Goal: Task Accomplishment & Management: Use online tool/utility

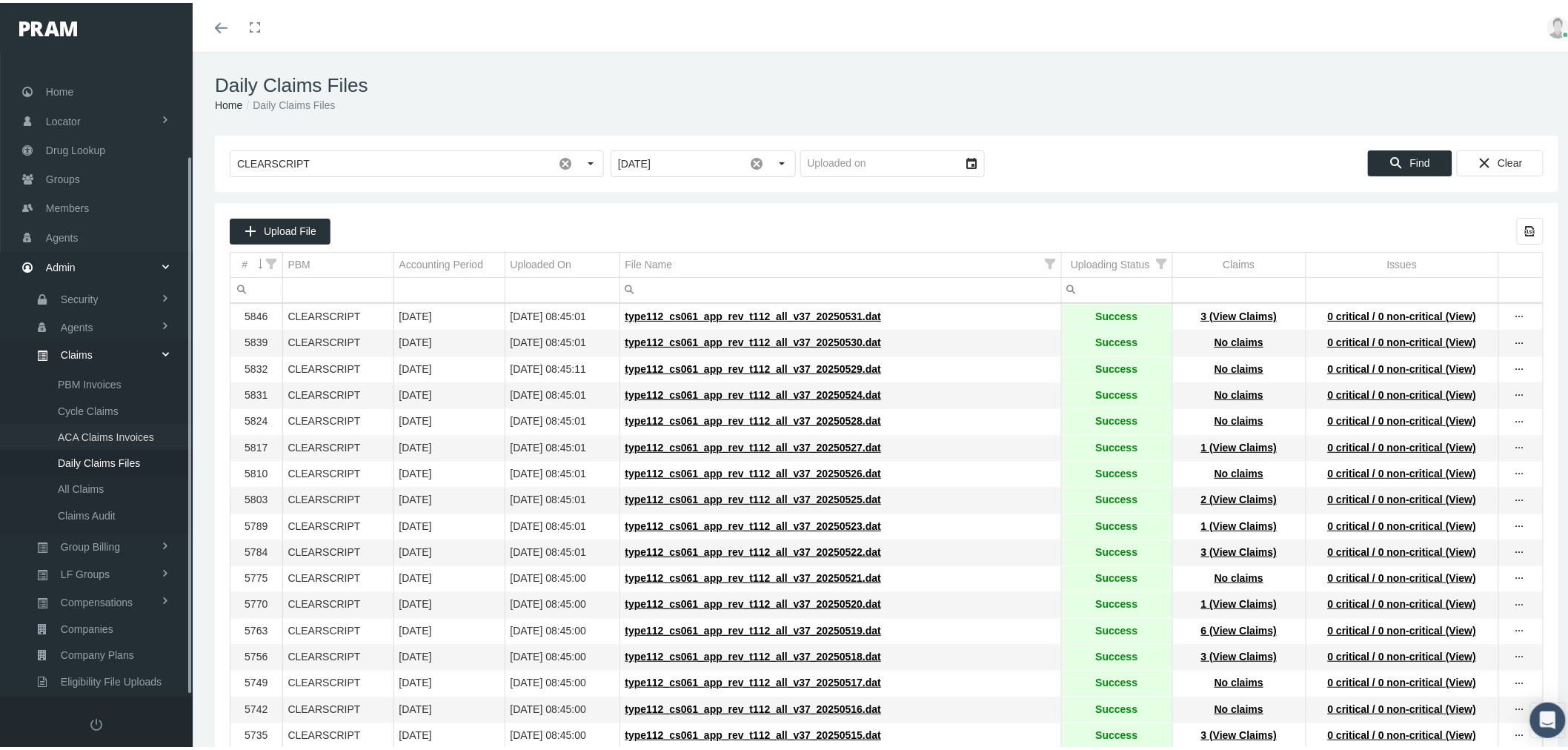
scroll to position [123, 0]
click at [68, 103] on span "Agents" at bounding box center [62, 112] width 32 height 28
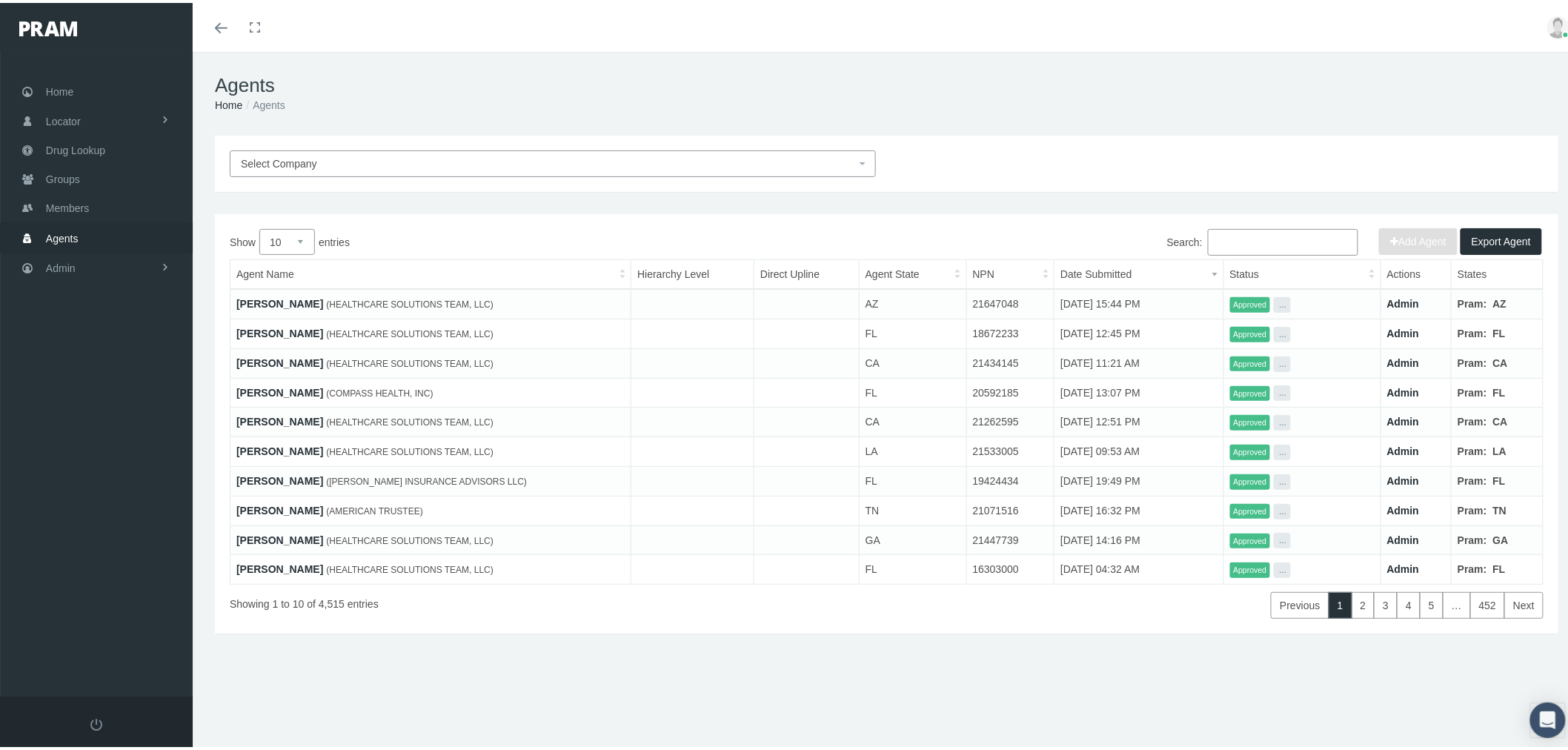
click at [282, 354] on link "ANTHONY GALOVICH" at bounding box center [279, 360] width 86 height 11
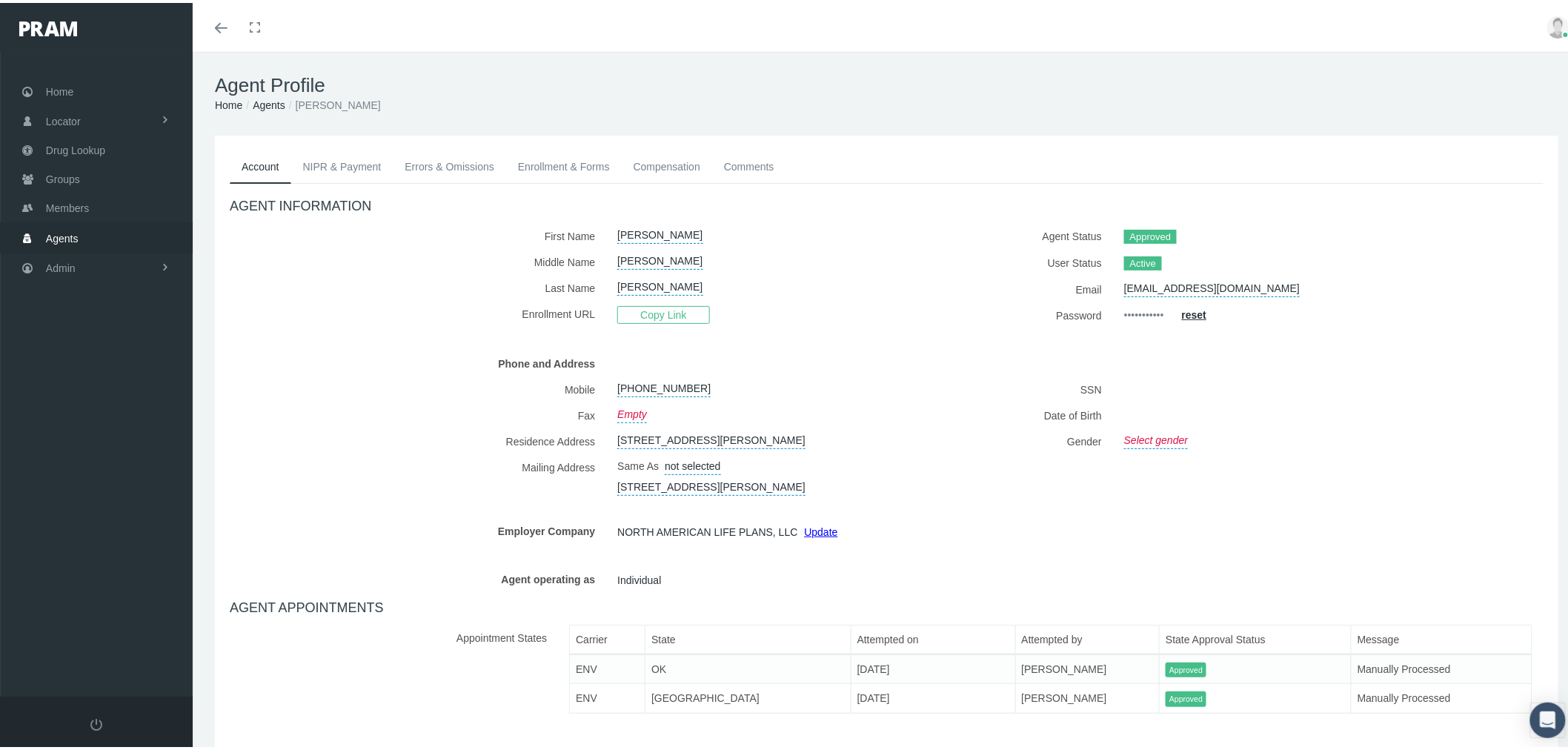
click at [353, 165] on link "NIPR & Payment" at bounding box center [343, 163] width 103 height 32
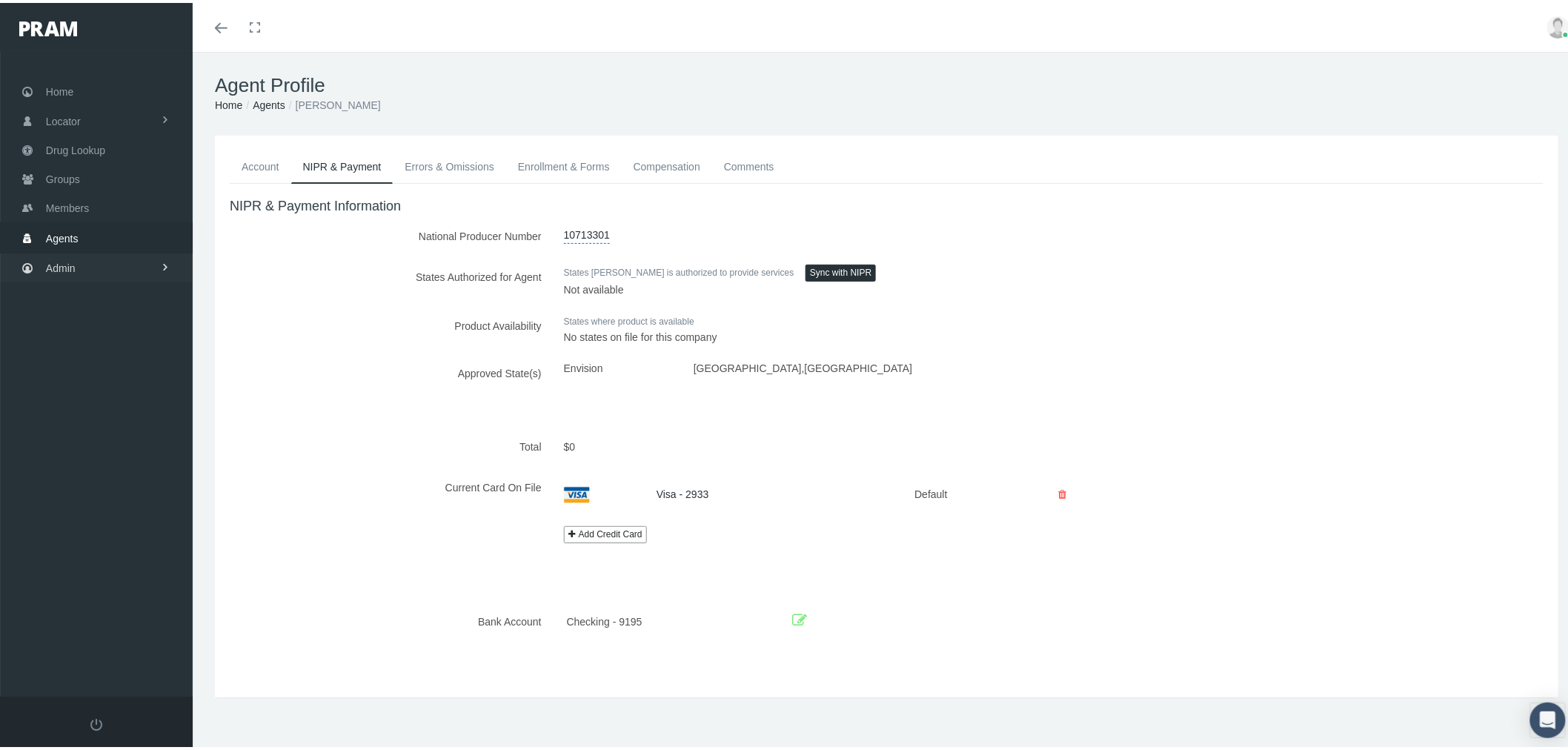
drag, startPoint x: 117, startPoint y: 262, endPoint x: 114, endPoint y: 279, distance: 17.3
click at [117, 262] on link "Admin" at bounding box center [96, 265] width 193 height 28
click at [117, 591] on link "Reports" at bounding box center [96, 595] width 193 height 26
click at [117, 613] on link "Reports" at bounding box center [96, 626] width 193 height 26
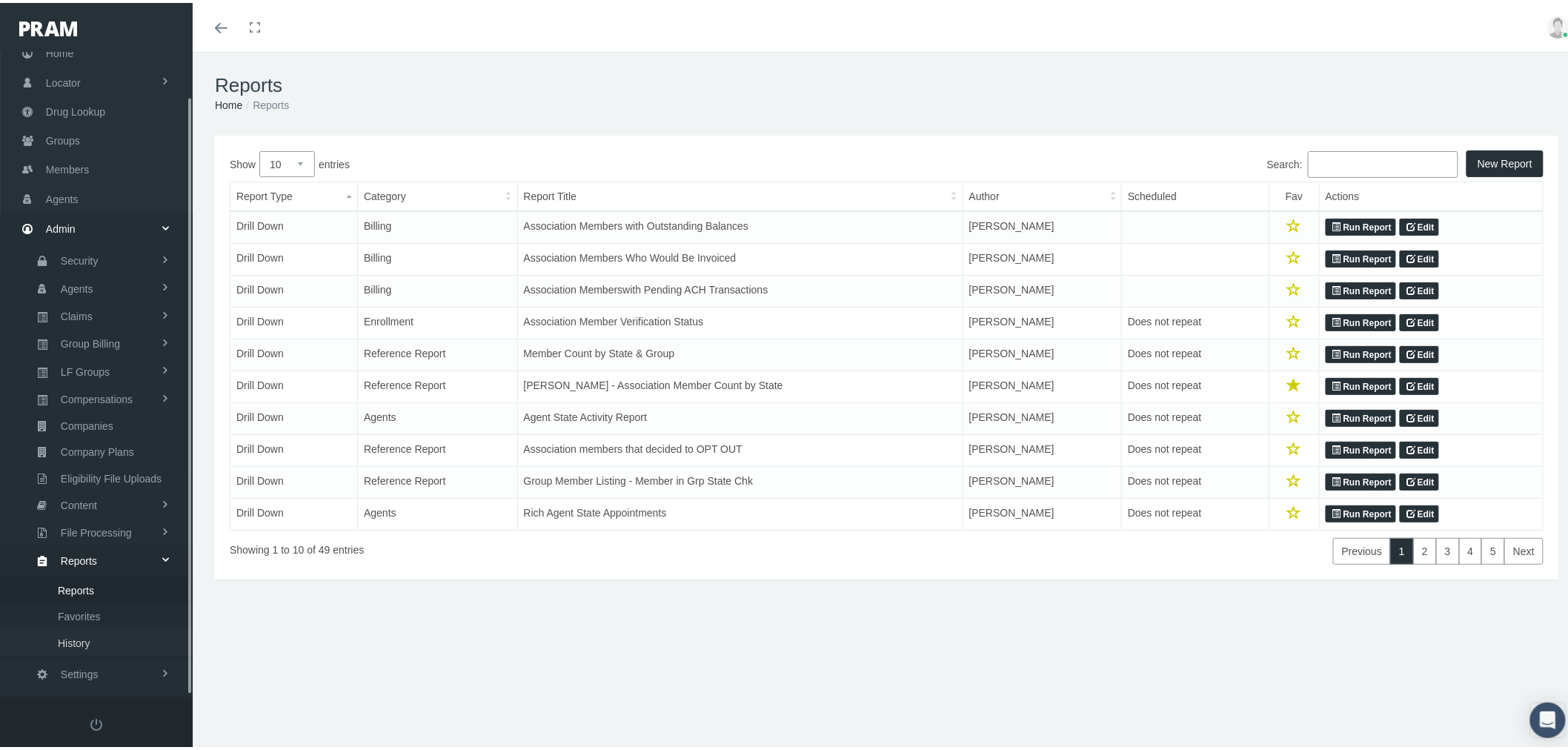
scroll to position [47, 0]
click at [1361, 352] on link "Run Report" at bounding box center [1360, 351] width 70 height 18
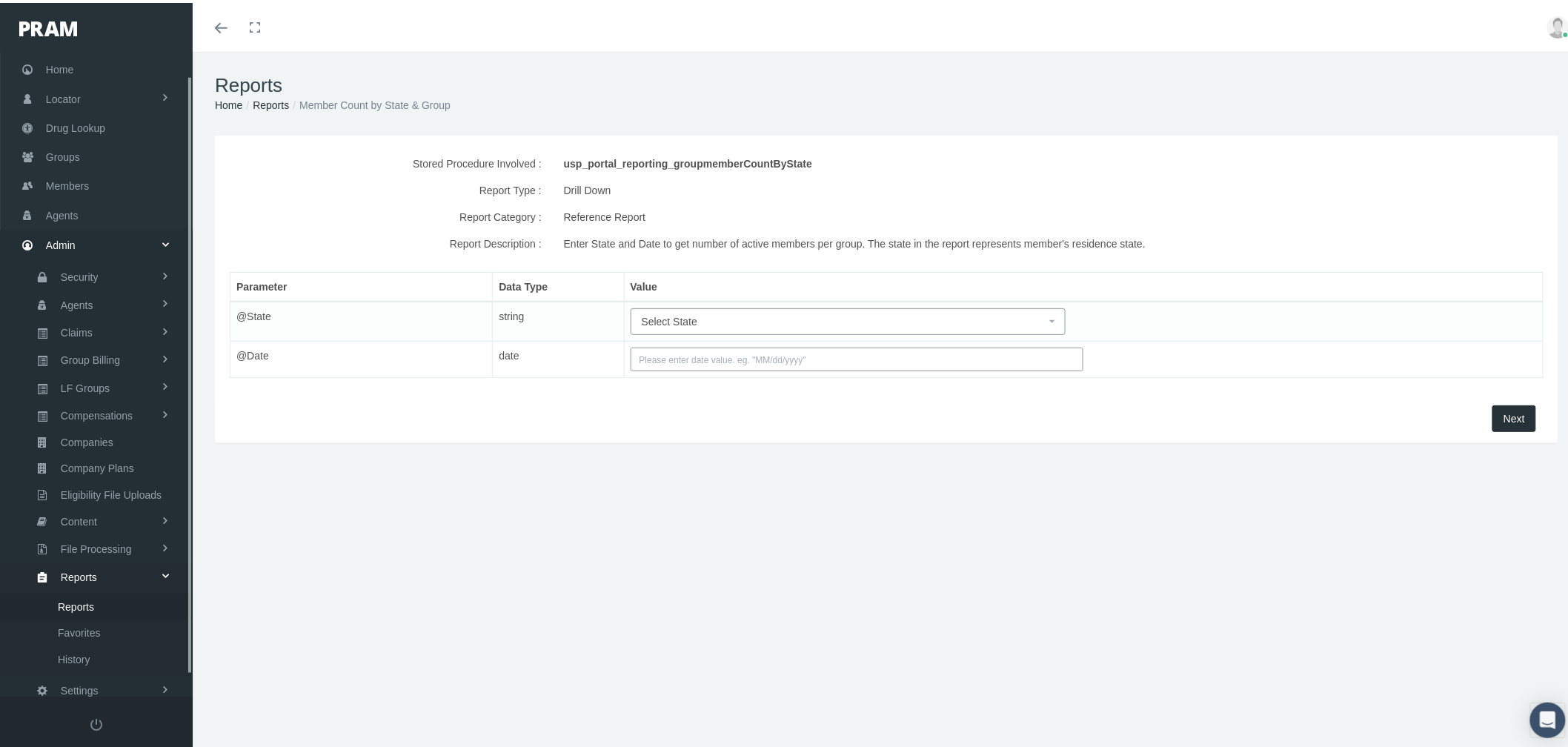
scroll to position [47, 0]
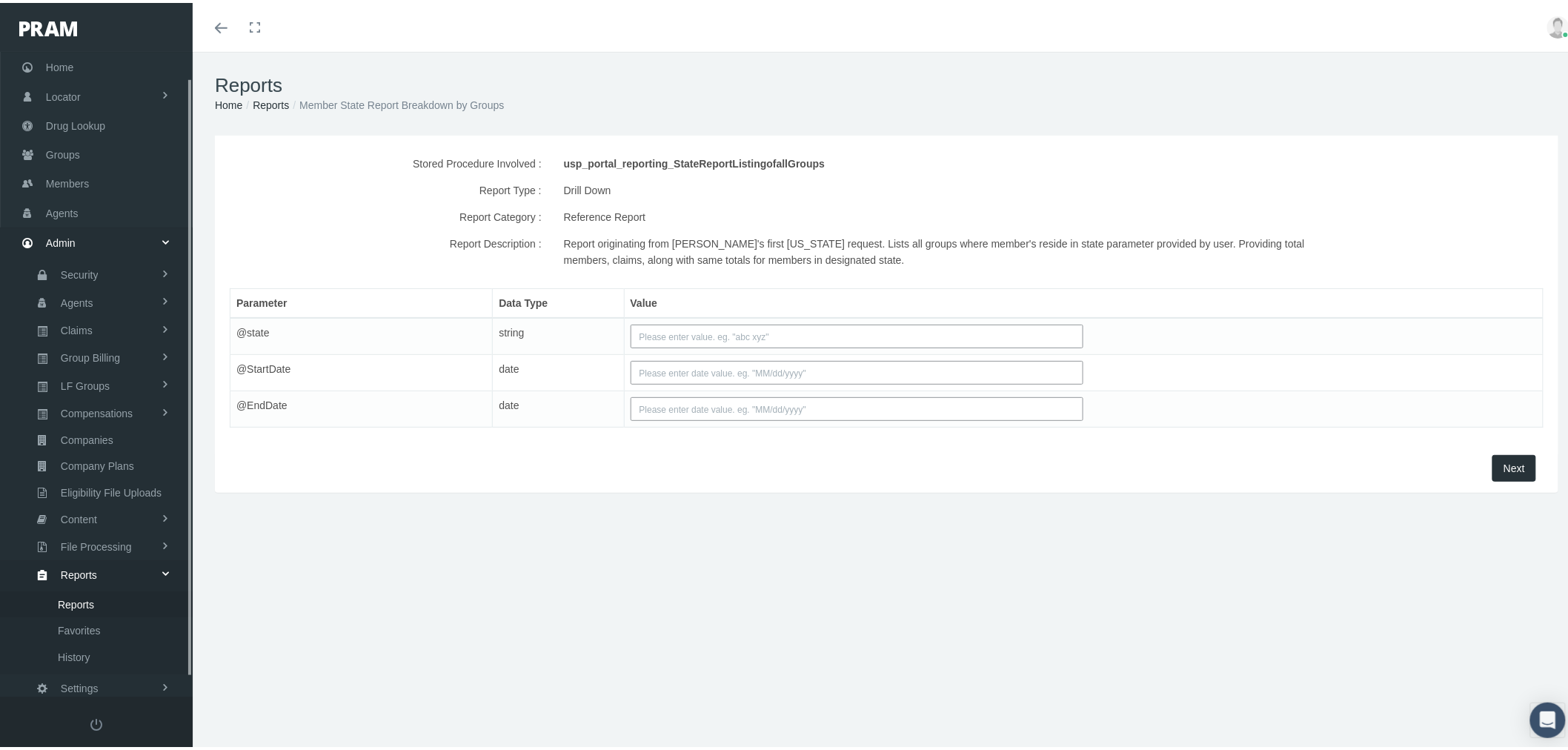
scroll to position [47, 0]
click at [657, 332] on input "text" at bounding box center [857, 333] width 454 height 24
type input "fl"
click at [642, 362] on input "text" at bounding box center [857, 369] width 454 height 24
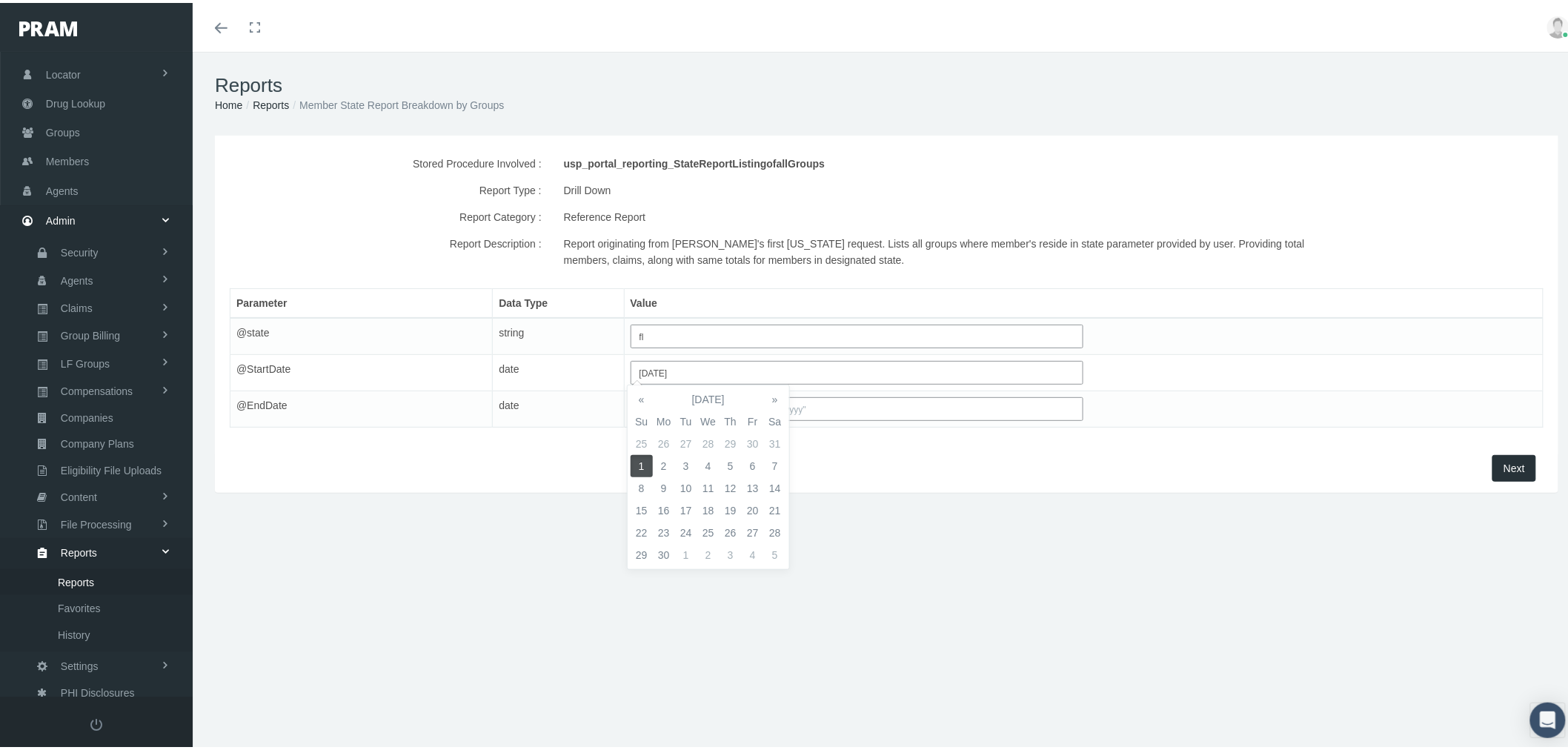
type input "06/01/2025"
click at [644, 462] on td "1" at bounding box center [641, 462] width 22 height 22
click at [846, 410] on input "text" at bounding box center [857, 405] width 454 height 24
type input "06/30/2025"
click at [664, 590] on td "30" at bounding box center [663, 588] width 22 height 22
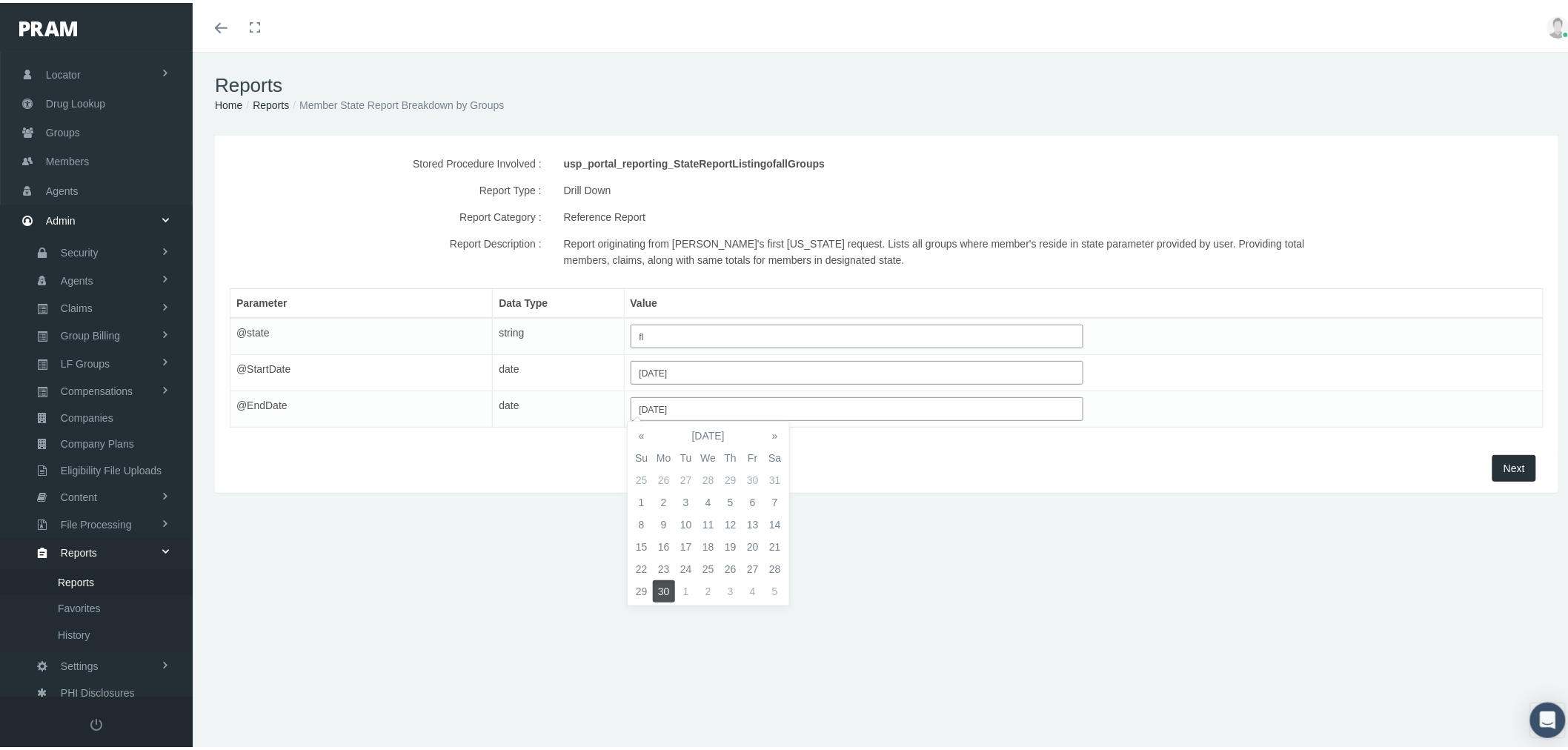
click at [856, 476] on div "Next" at bounding box center [887, 465] width 1321 height 27
click at [1503, 464] on span "Next" at bounding box center [1514, 465] width 22 height 11
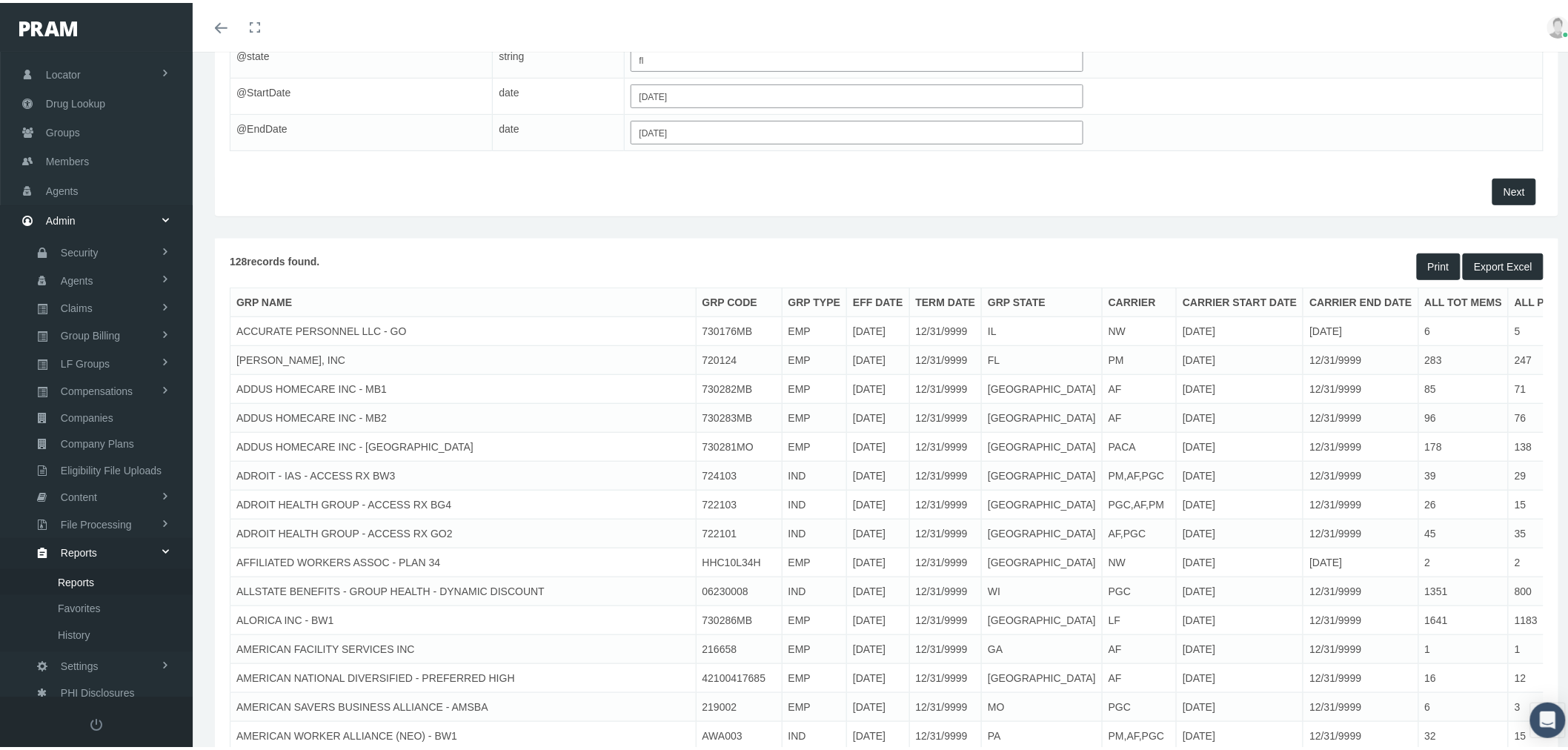
scroll to position [247, 0]
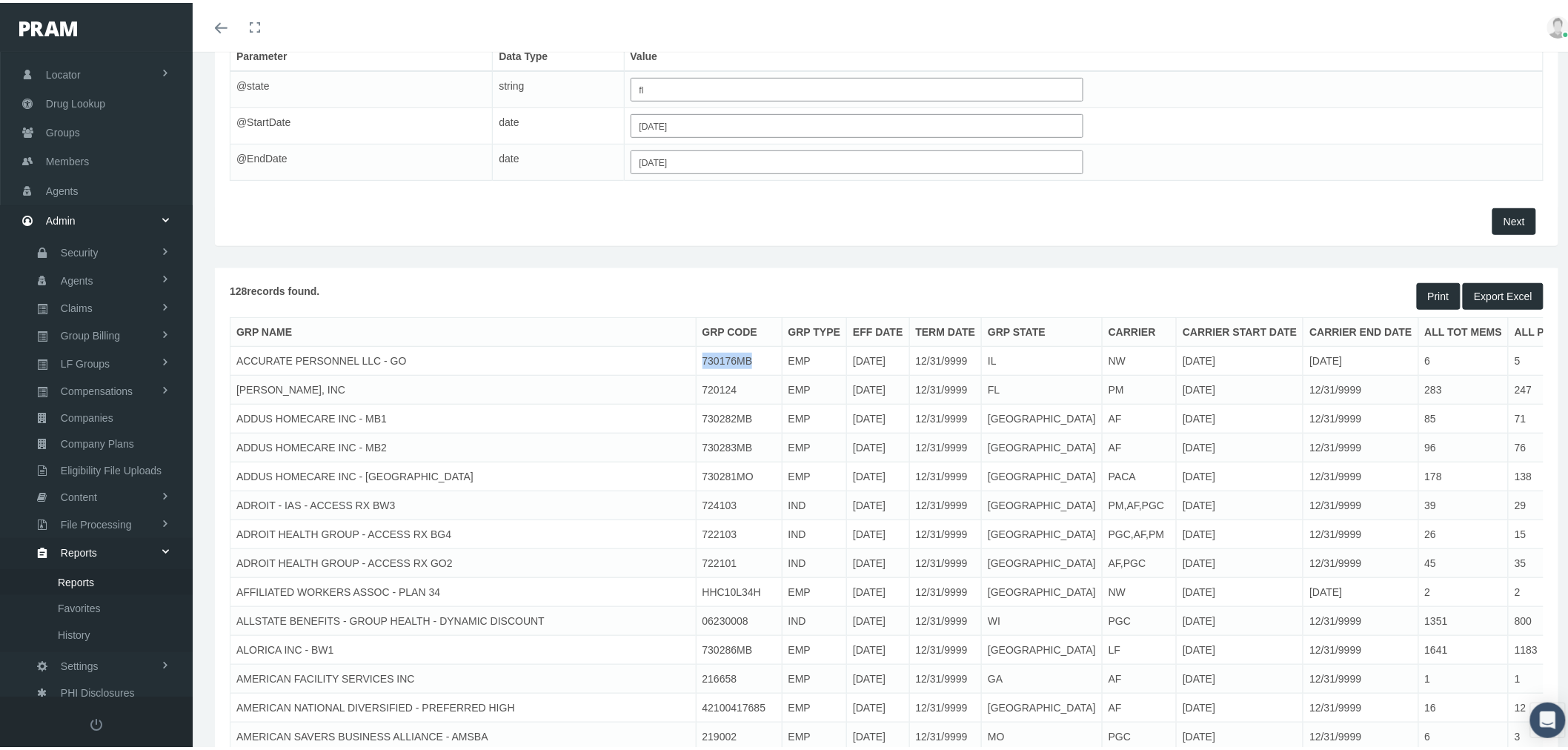
drag, startPoint x: 608, startPoint y: 357, endPoint x: 660, endPoint y: 353, distance: 52.2
click at [696, 353] on td "730176MB" at bounding box center [738, 358] width 86 height 28
copy td "730176MB"
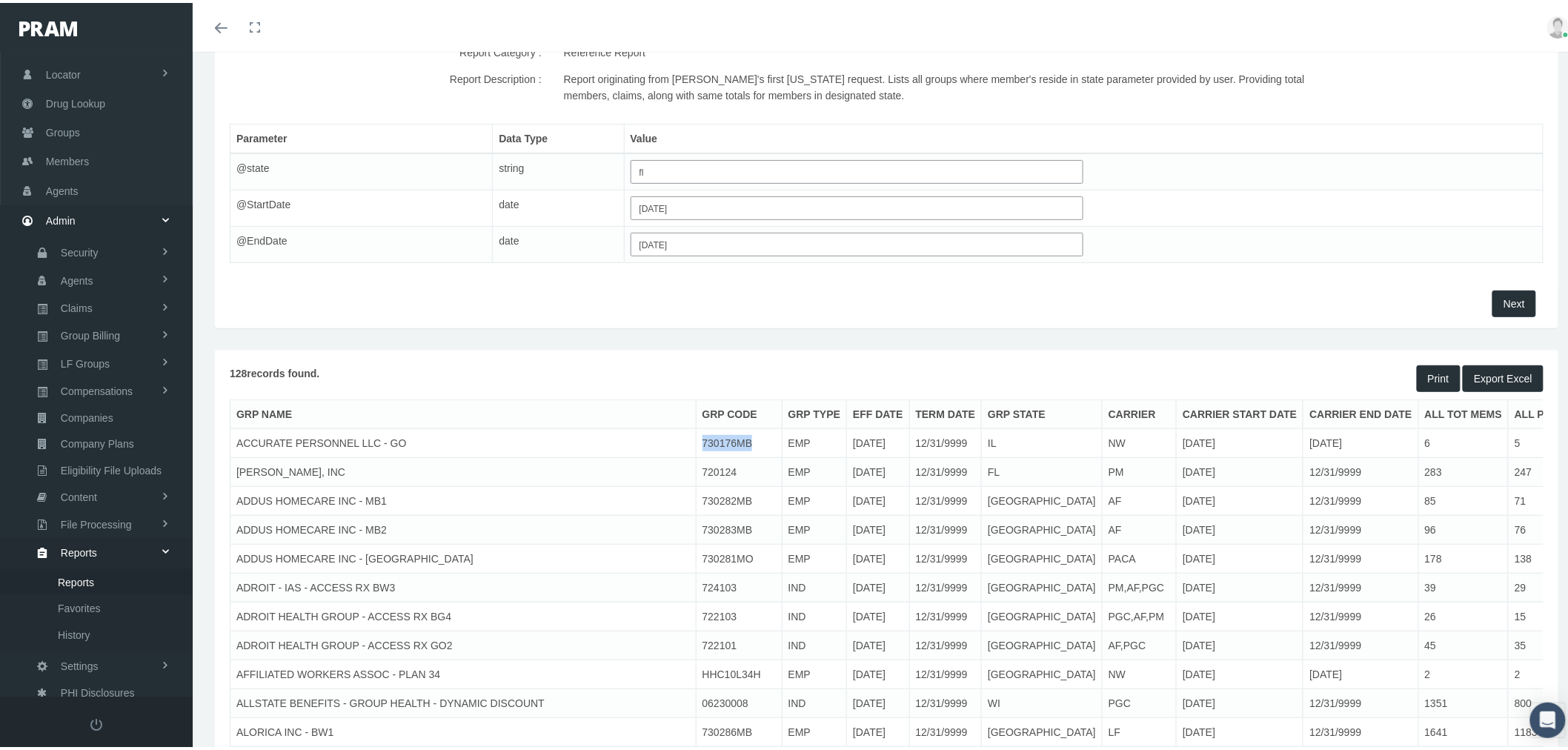
click at [1515, 375] on button "Export Excel" at bounding box center [1503, 376] width 81 height 27
click at [115, 566] on link "Reports" at bounding box center [96, 578] width 193 height 26
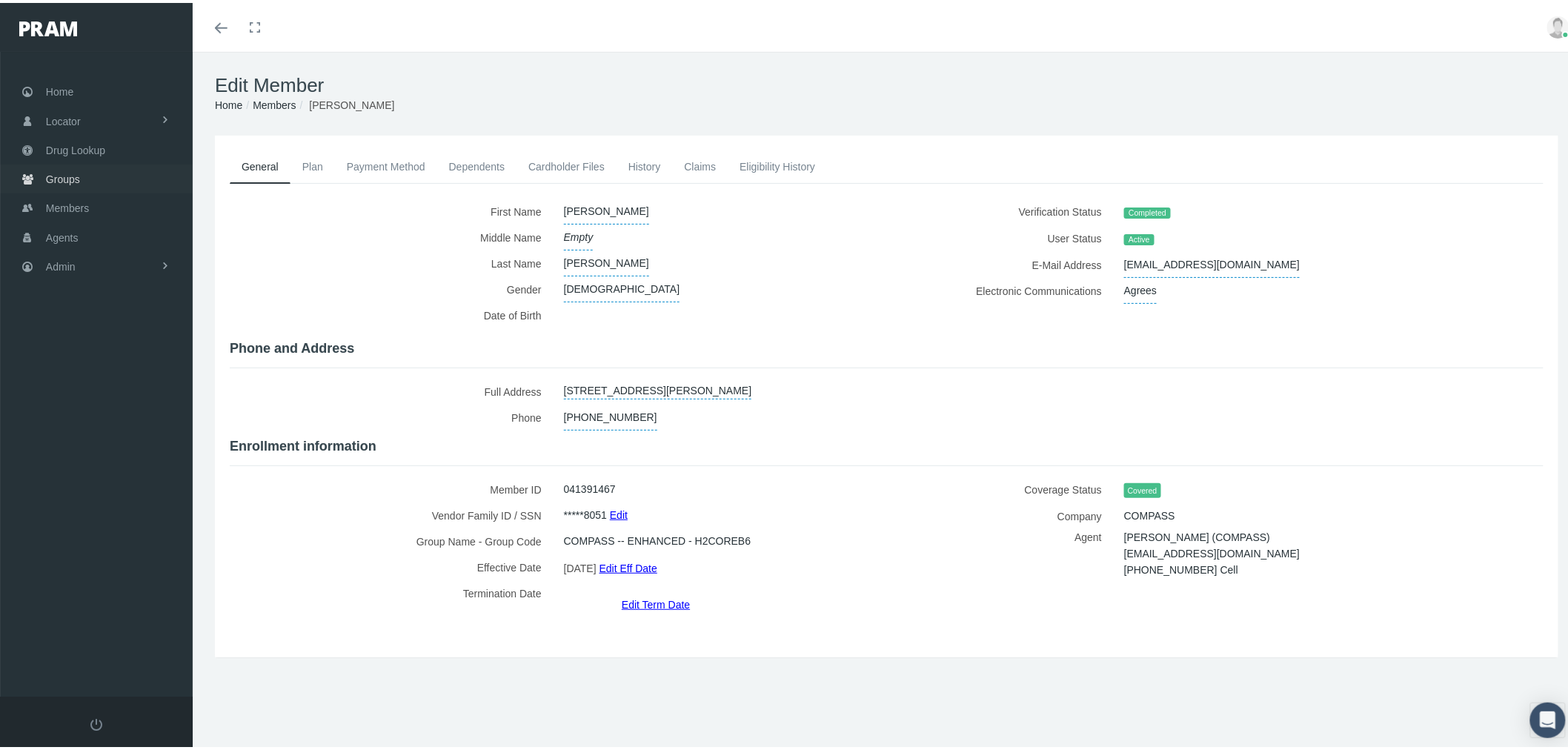
click at [87, 179] on link "Groups" at bounding box center [96, 176] width 193 height 28
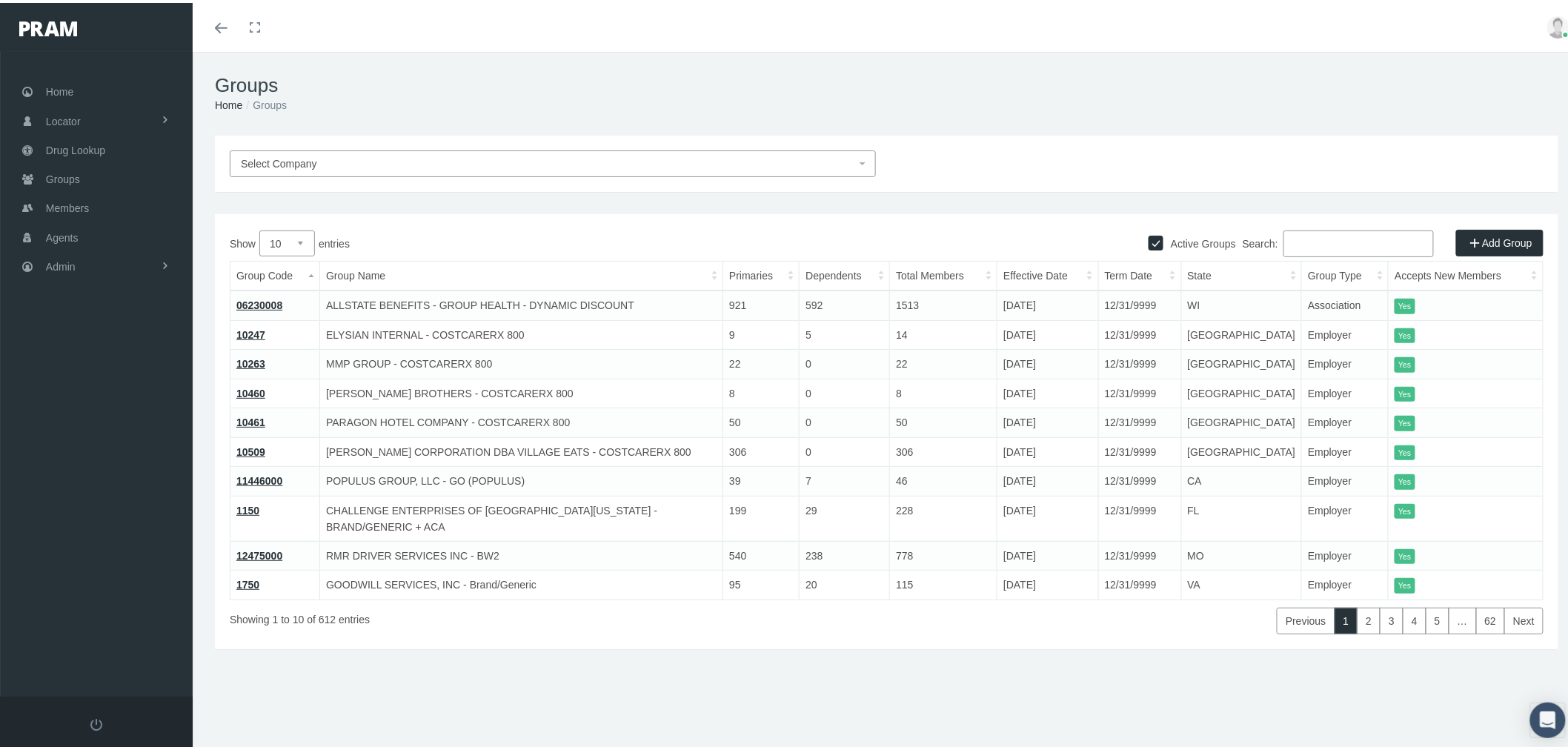
click at [1357, 241] on input "Search:" at bounding box center [1358, 241] width 150 height 27
paste input "730176MB"
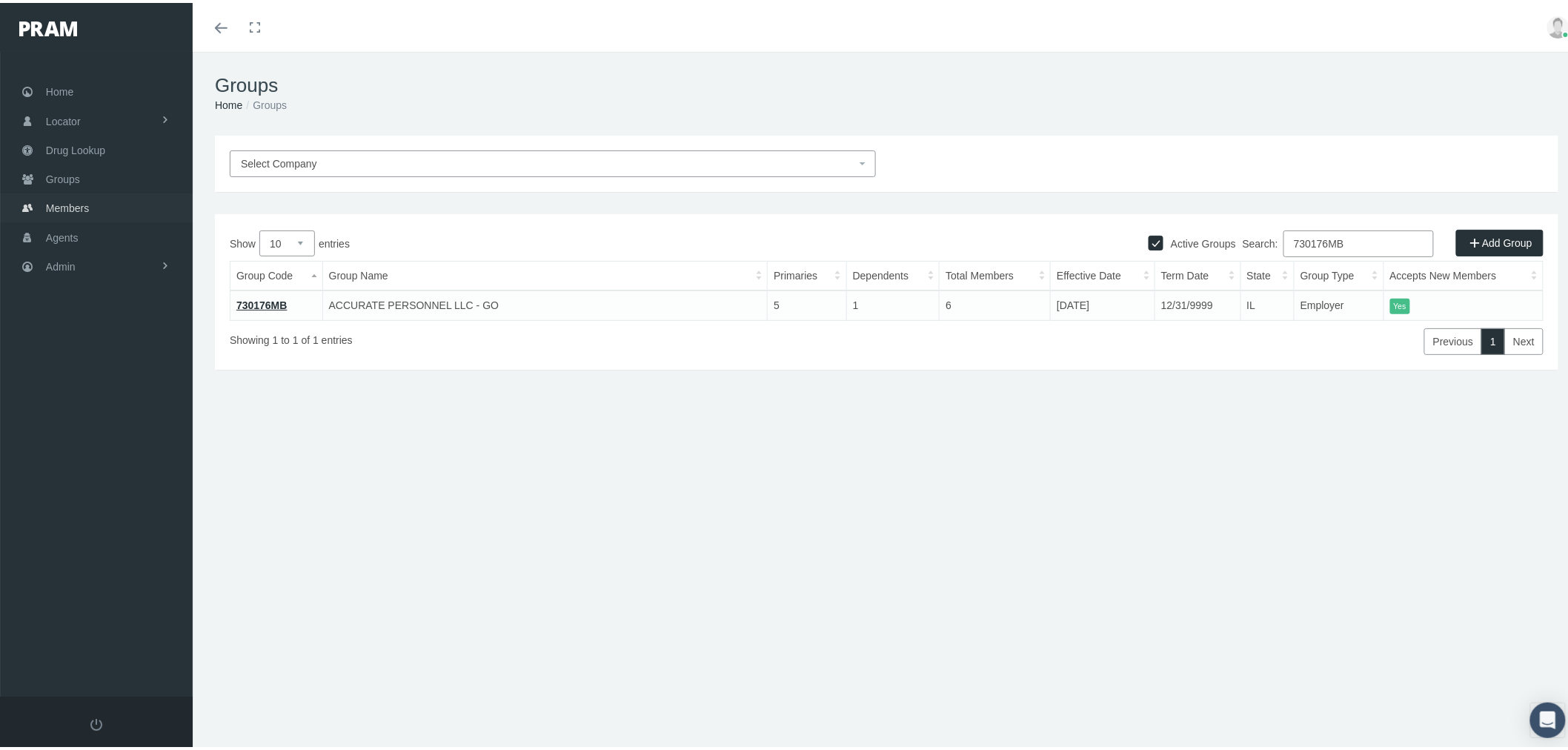
type input "730176MB"
click at [82, 201] on span "Members" at bounding box center [66, 205] width 43 height 28
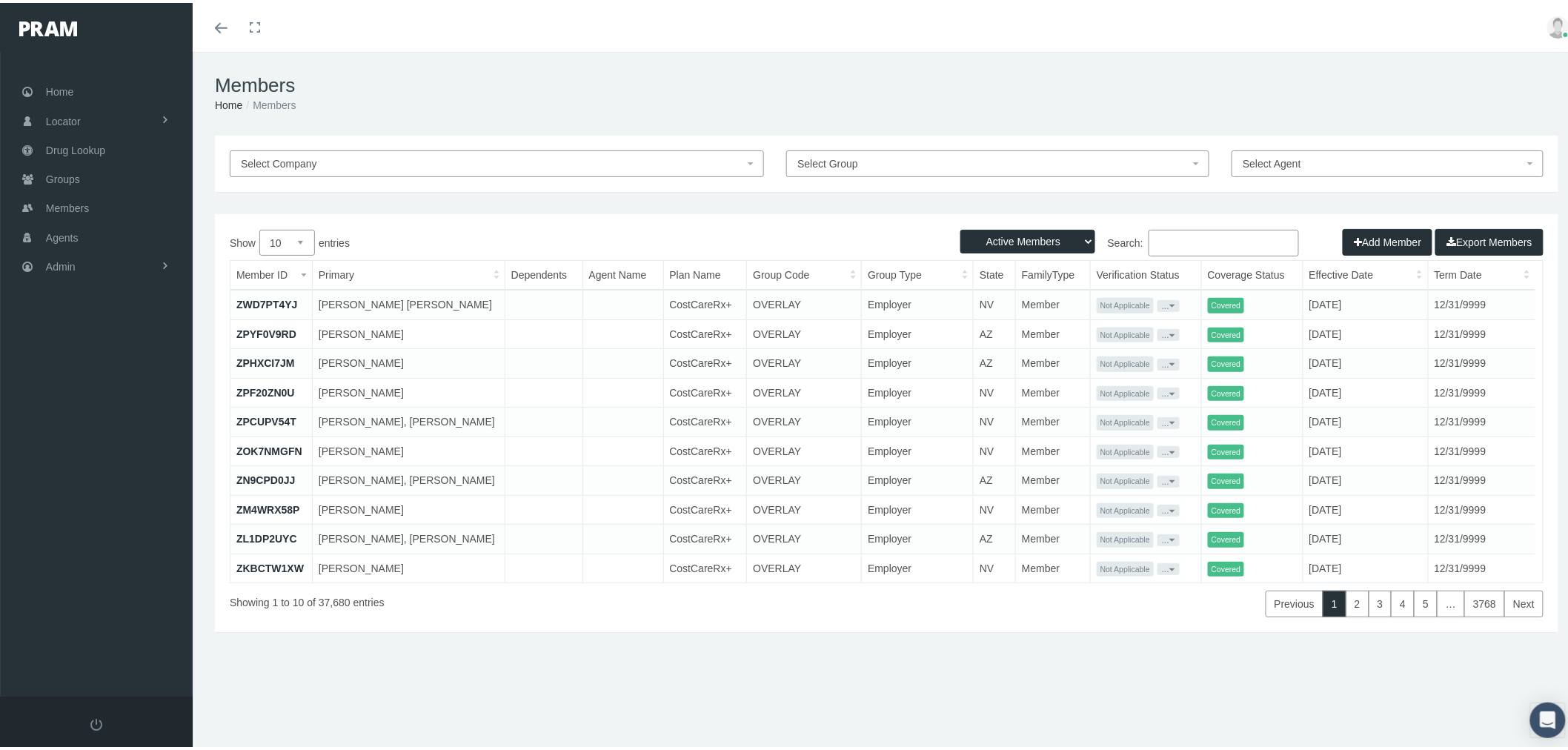
click at [998, 163] on span "Select Group" at bounding box center [993, 160] width 392 height 16
type input "730176MB"
select select "28555"
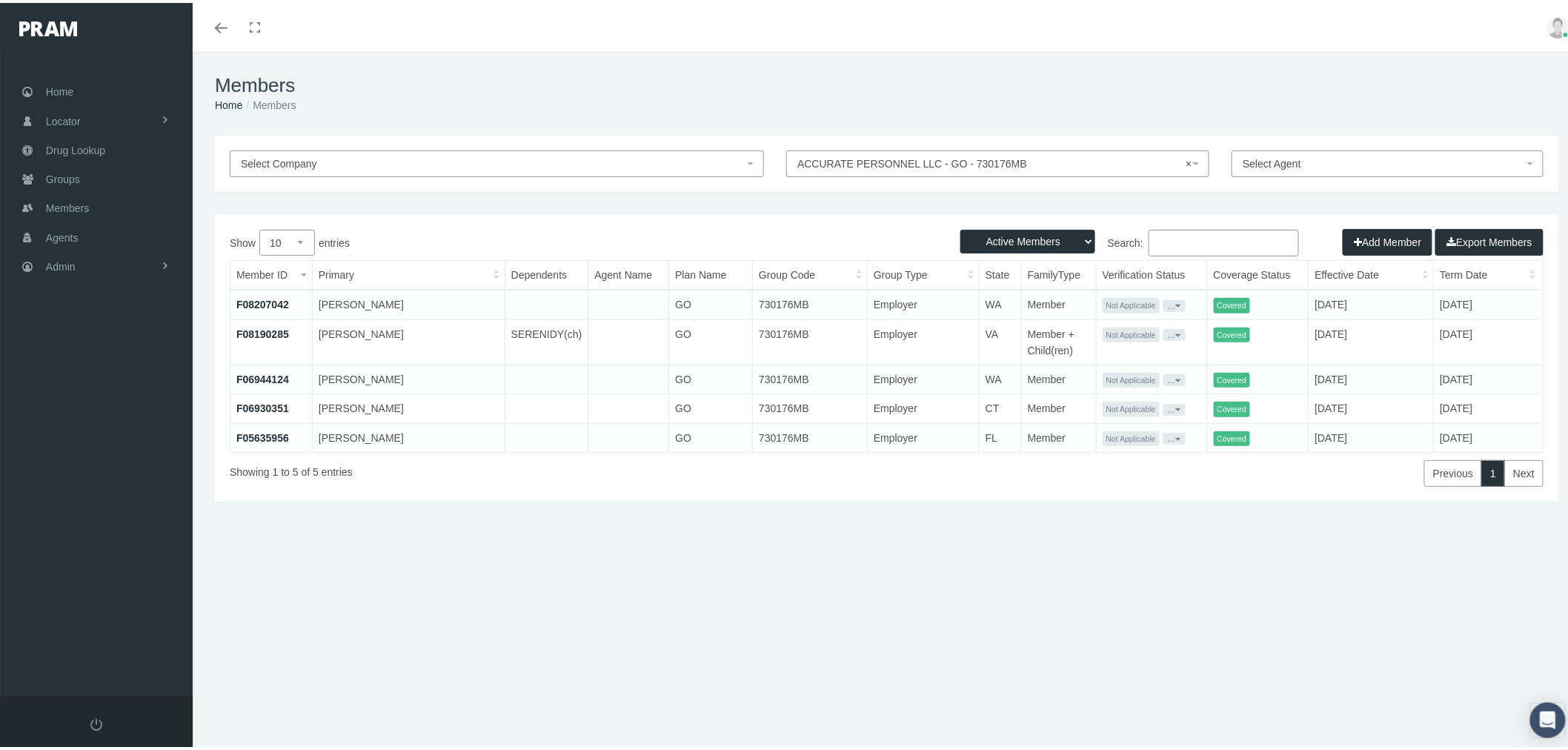
select select
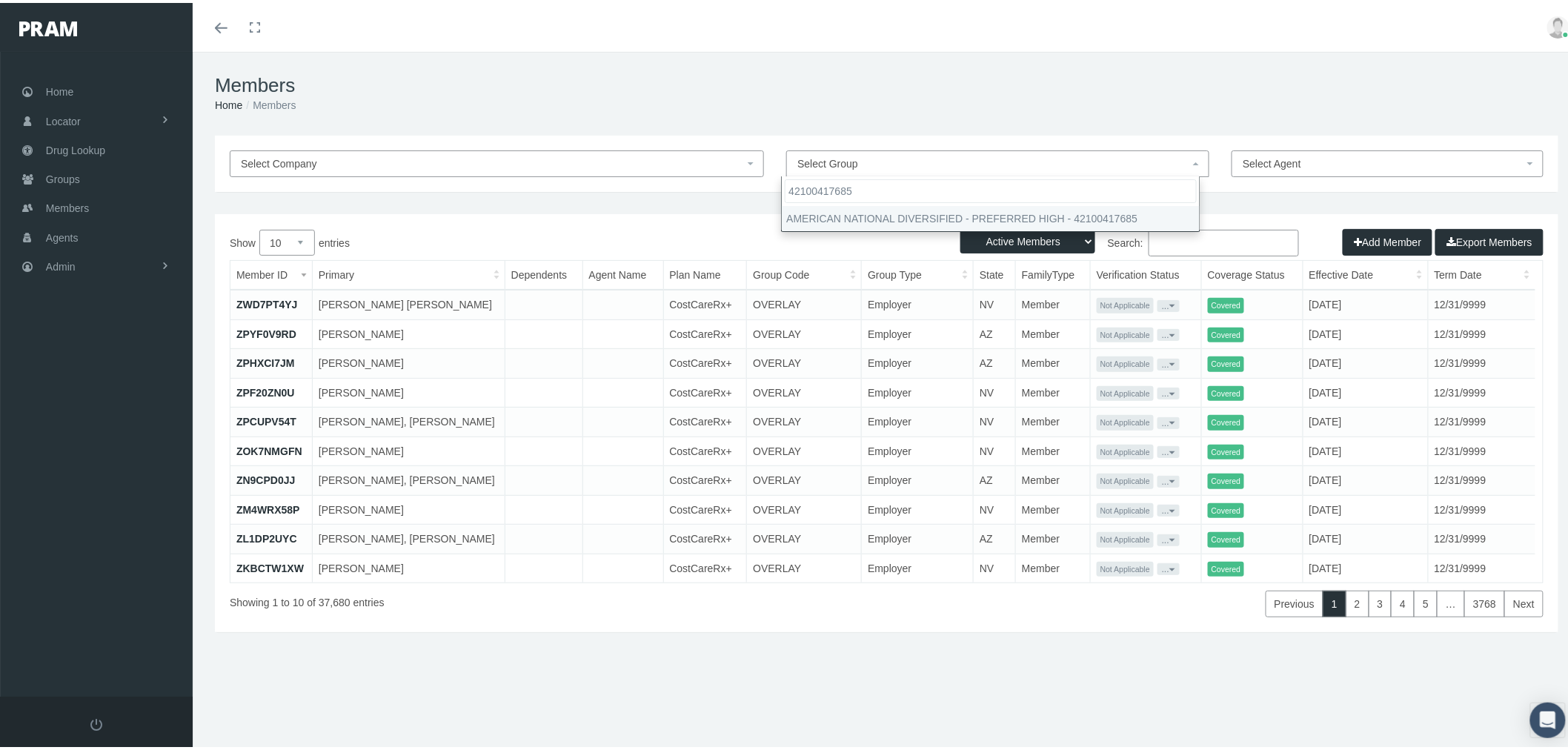
type input "42100417685"
select select "30328"
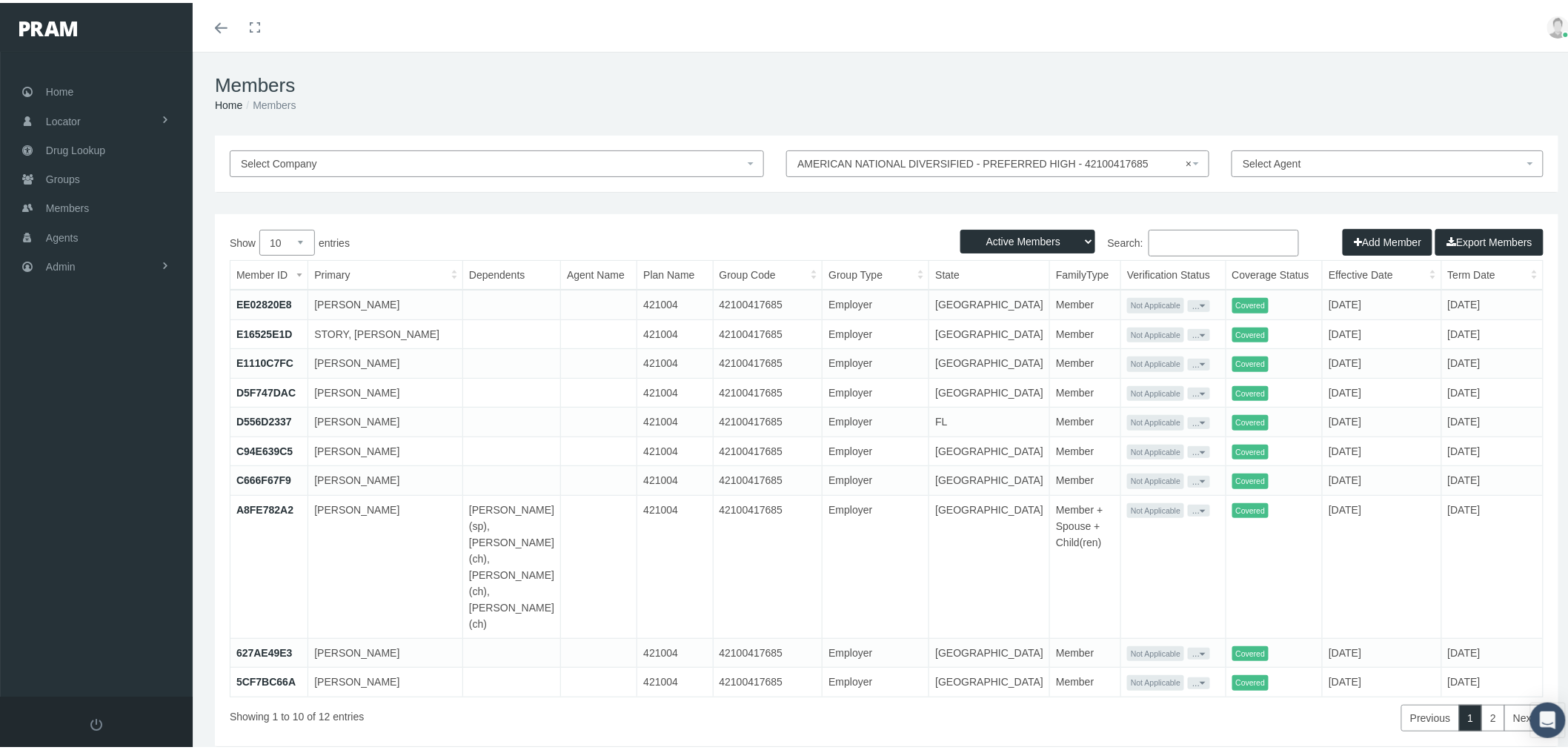
click at [289, 242] on select "10 25 50 100" at bounding box center [287, 239] width 56 height 26
select select "25"
click at [259, 227] on select "10 25 50 100" at bounding box center [287, 239] width 56 height 26
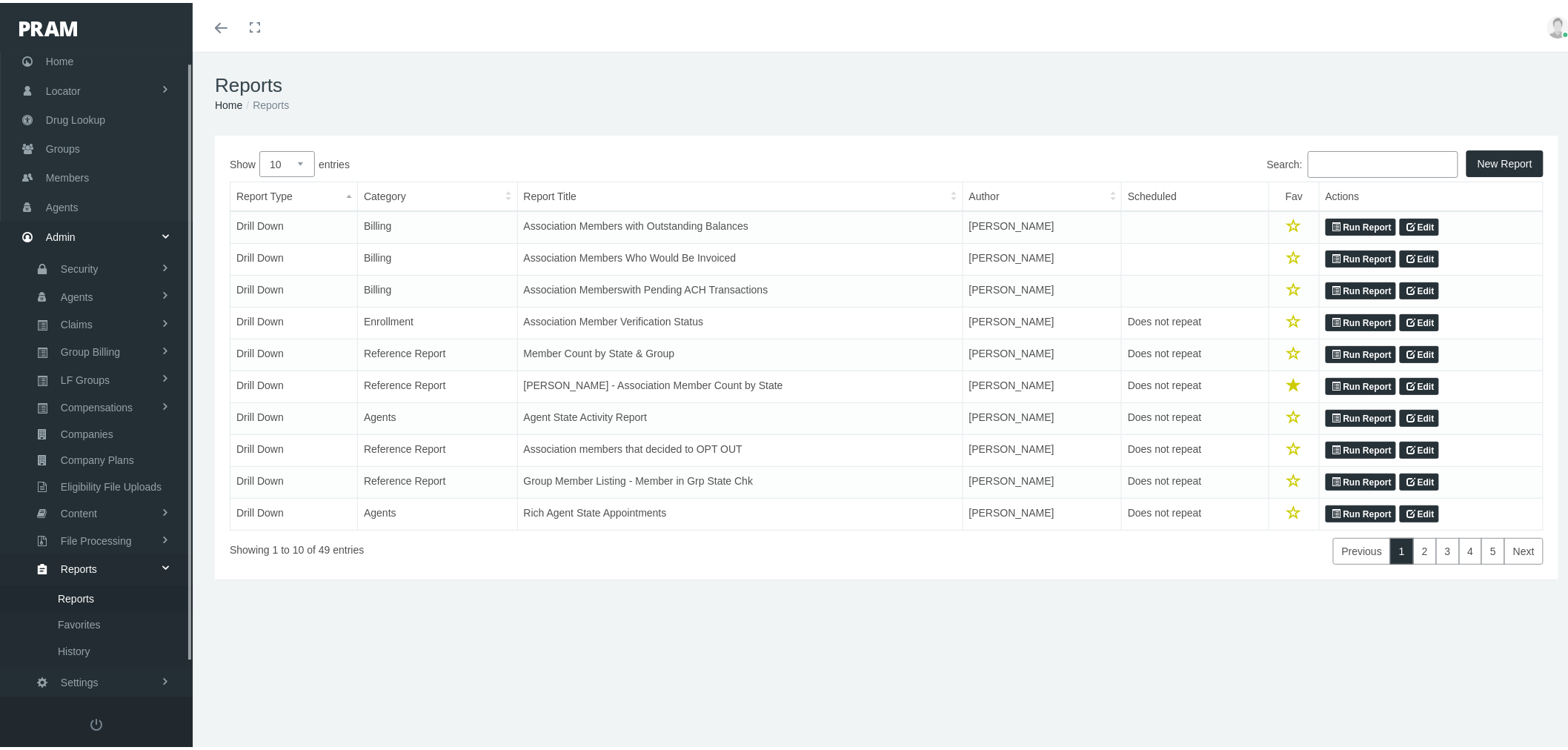
scroll to position [47, 0]
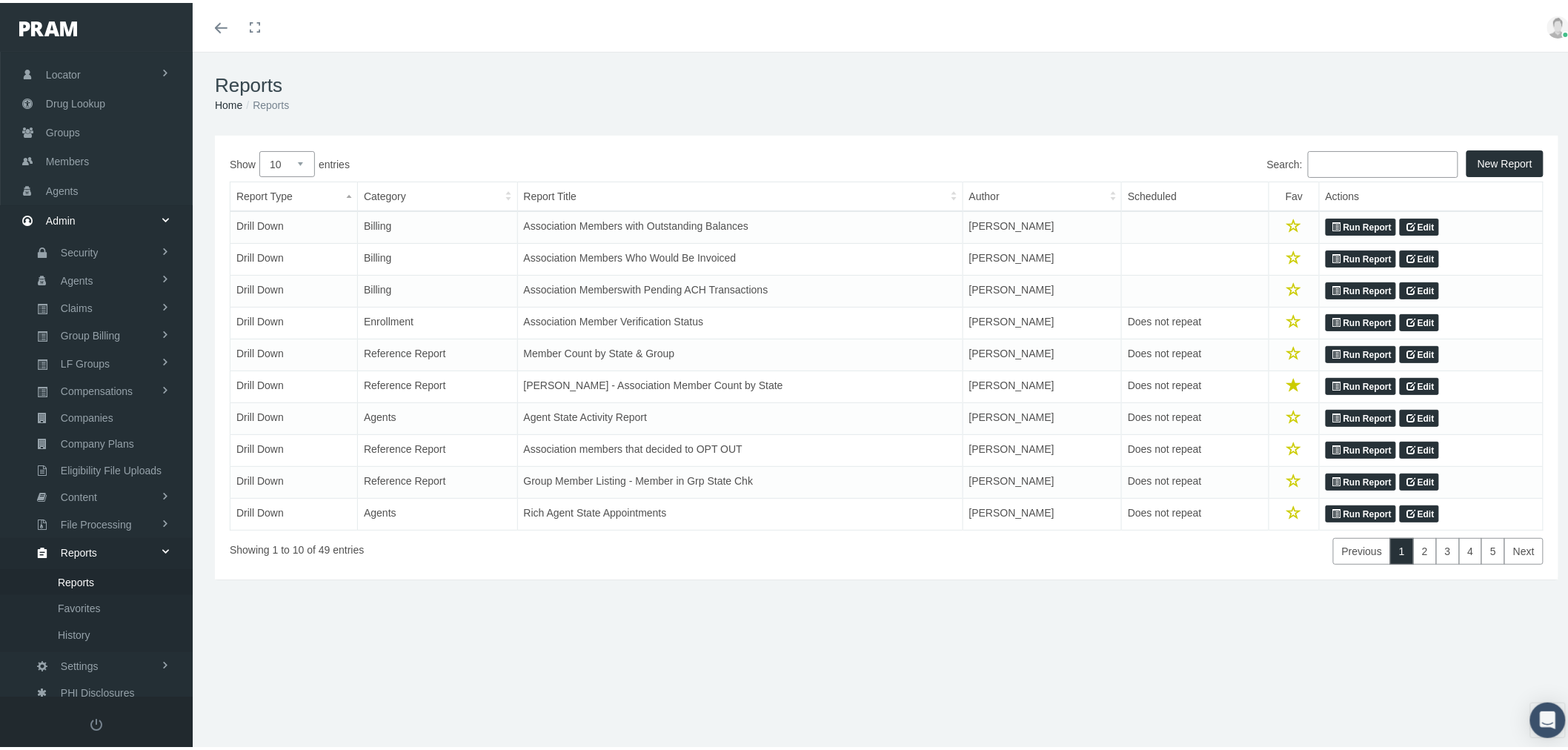
click at [1371, 160] on input "Search:" at bounding box center [1383, 161] width 150 height 27
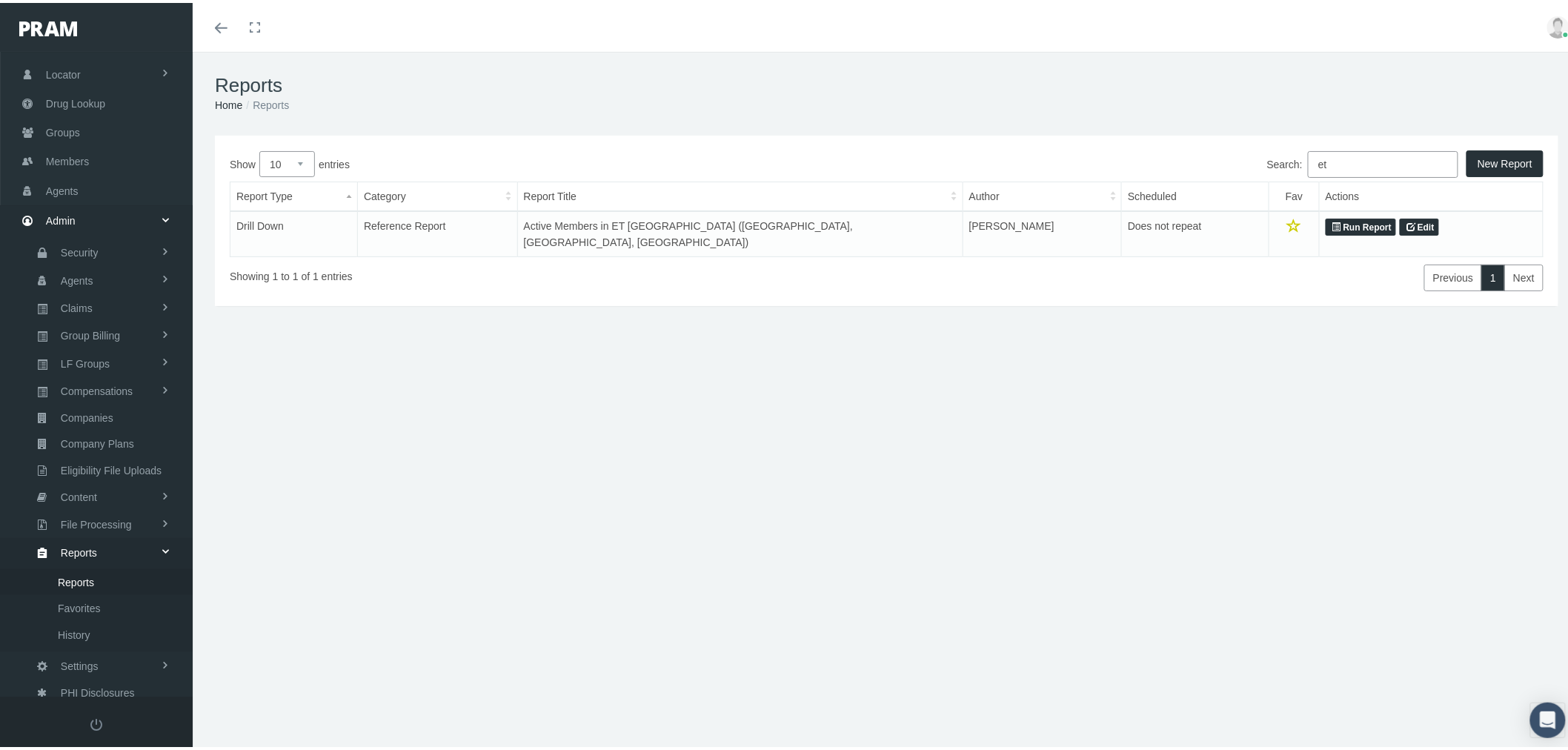
type input "et"
click at [1357, 220] on link "Run Report" at bounding box center [1360, 224] width 70 height 18
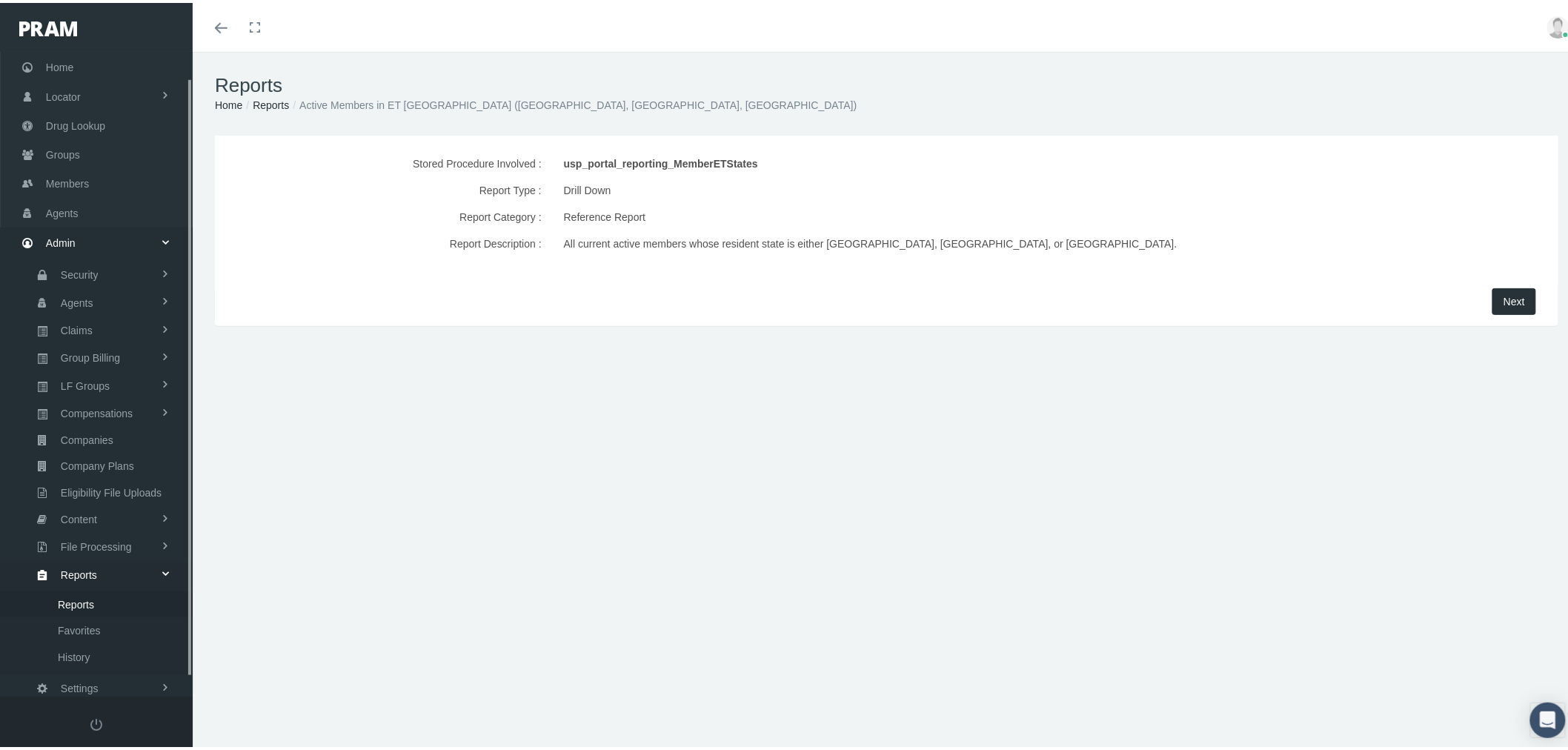
scroll to position [47, 0]
click at [1510, 294] on span "Next" at bounding box center [1514, 298] width 22 height 11
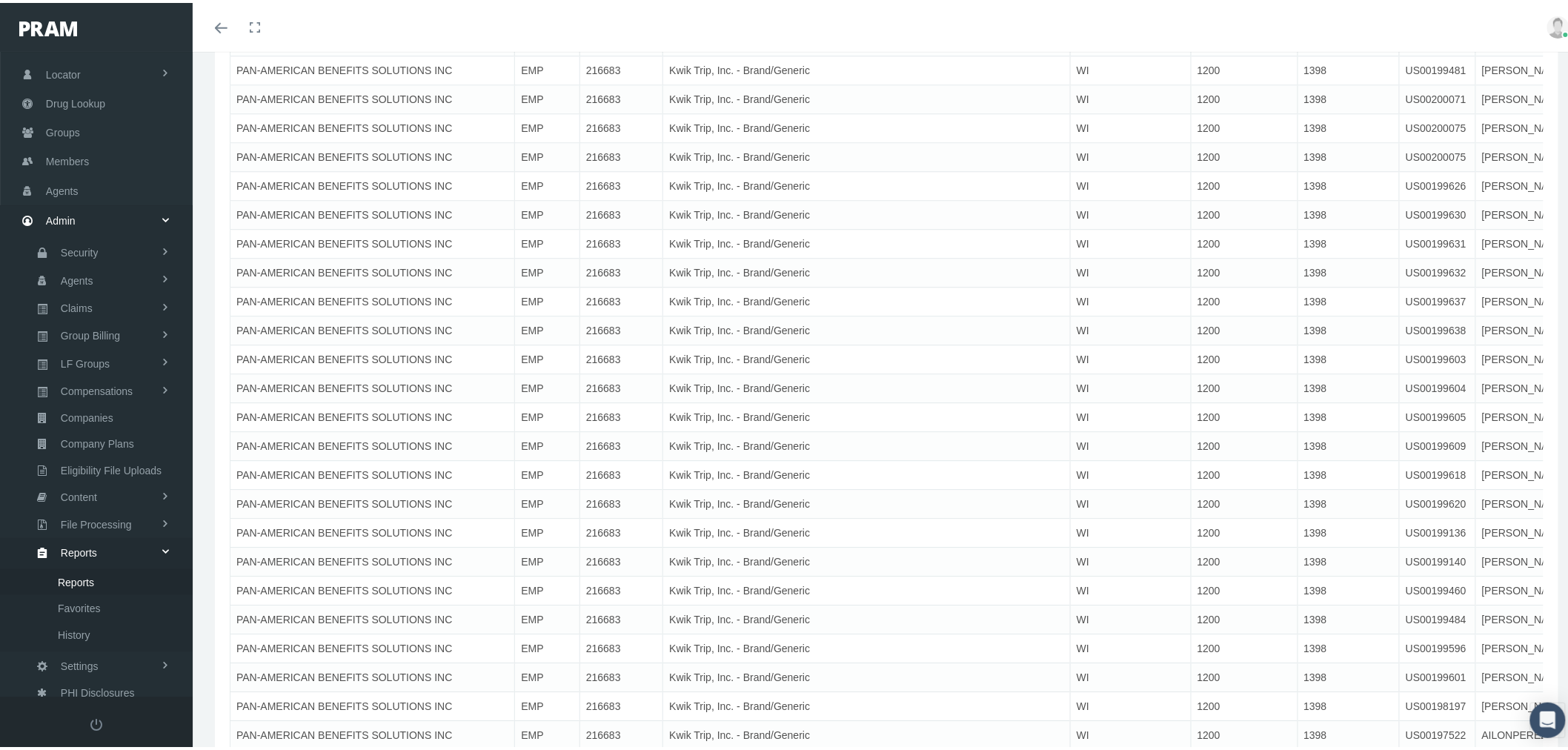
scroll to position [13339, 0]
